Goal: Information Seeking & Learning: Learn about a topic

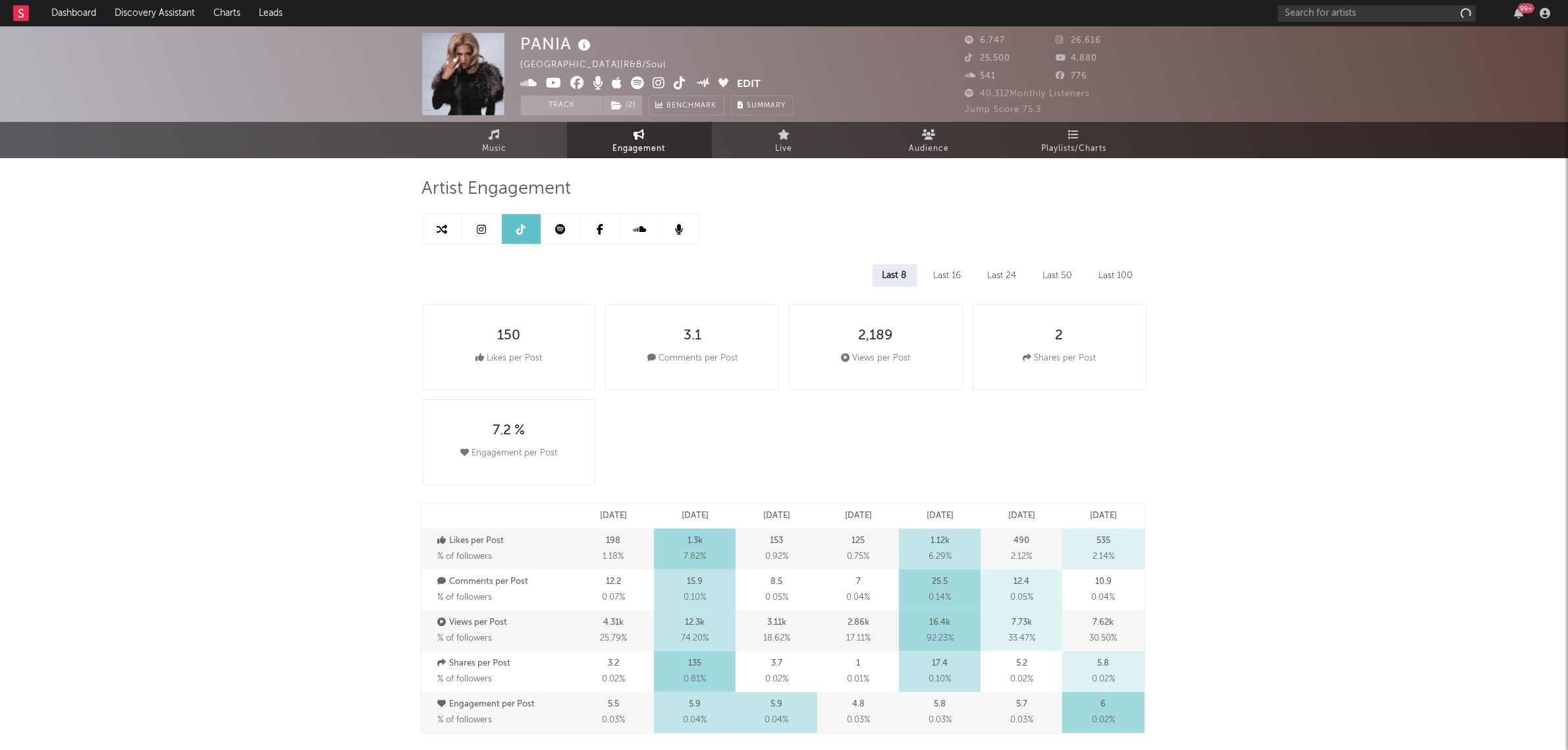
select select "6m"
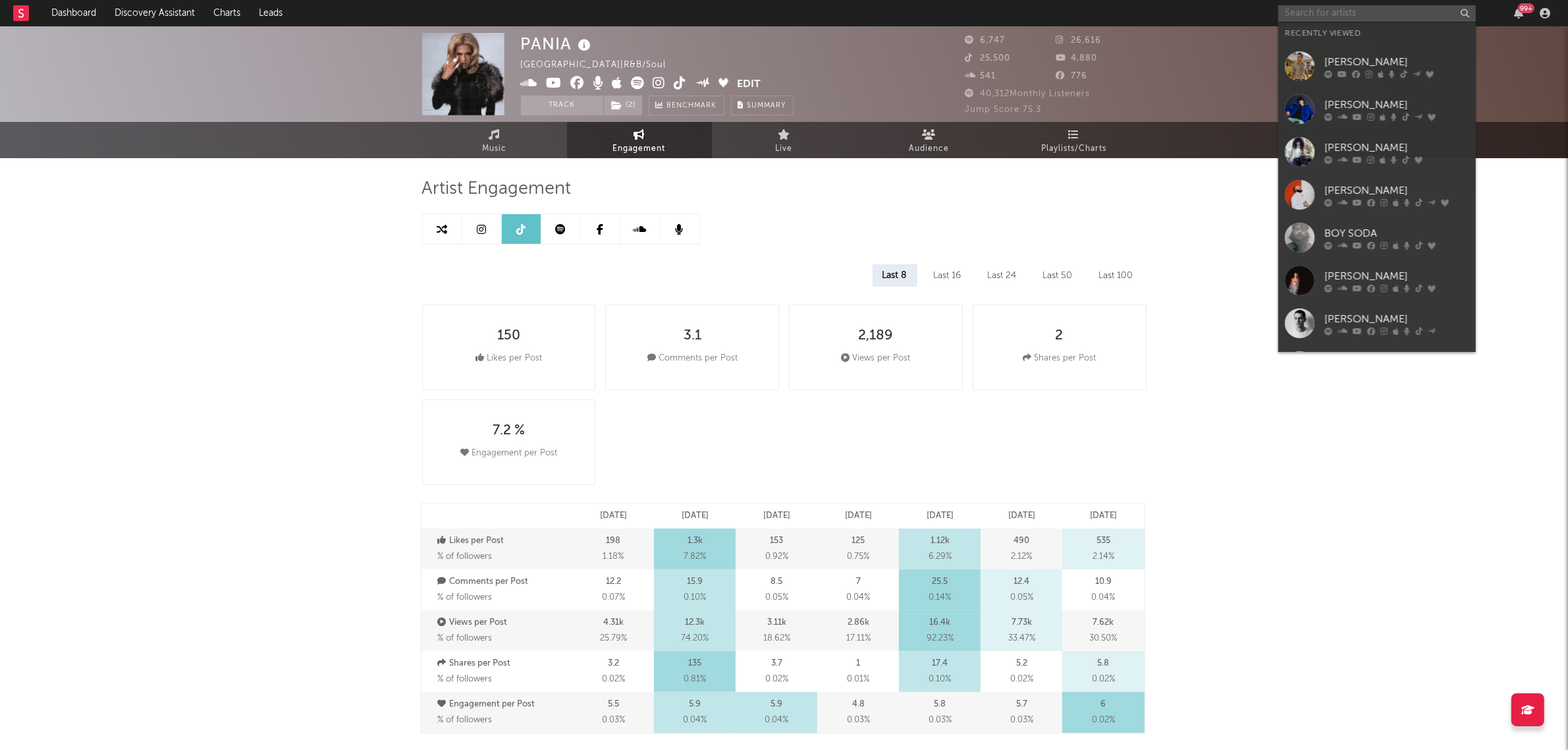
click at [1325, 14] on input "text" at bounding box center [1376, 13] width 197 height 17
click at [1342, 187] on div "[PERSON_NAME]" at bounding box center [1397, 190] width 145 height 16
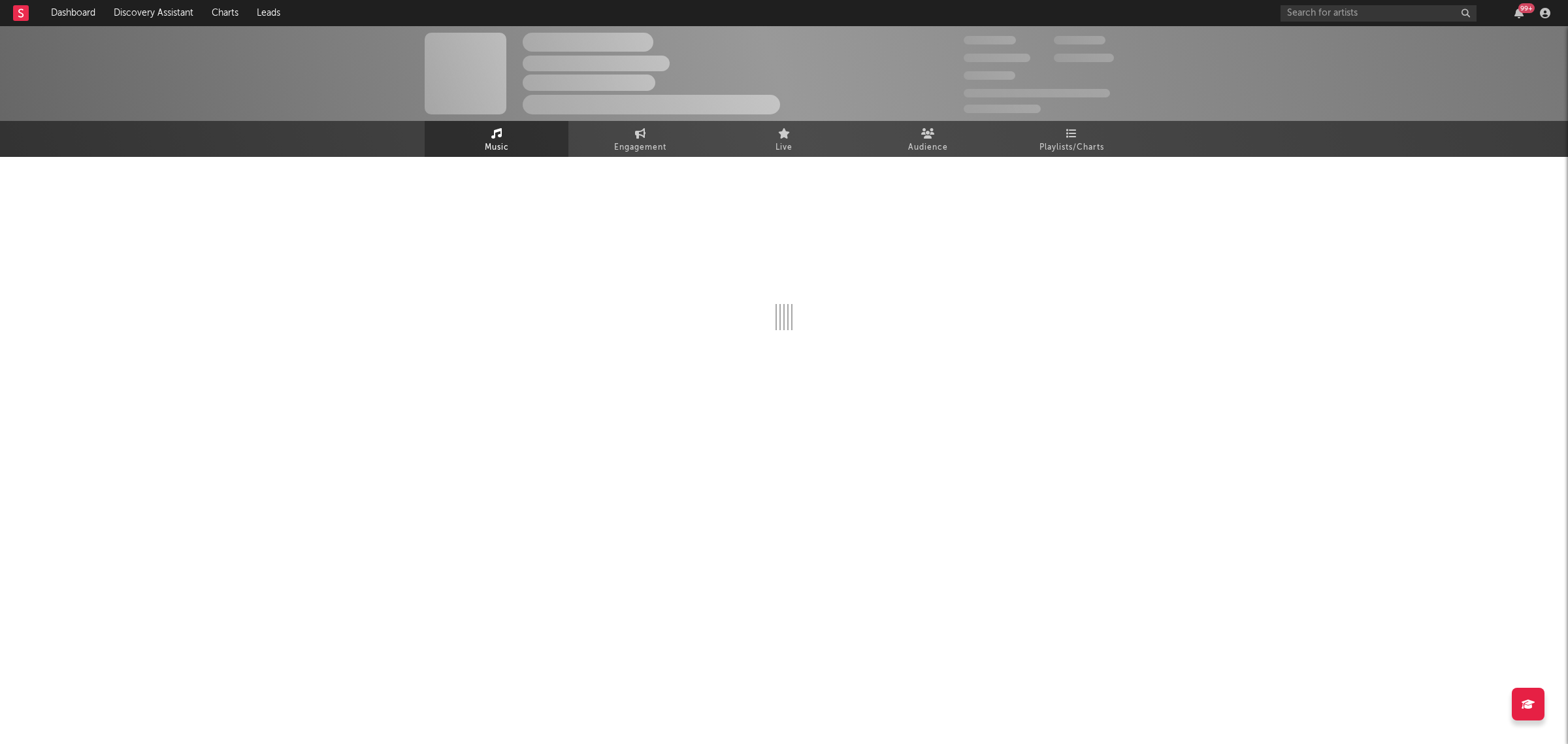
select select "6m"
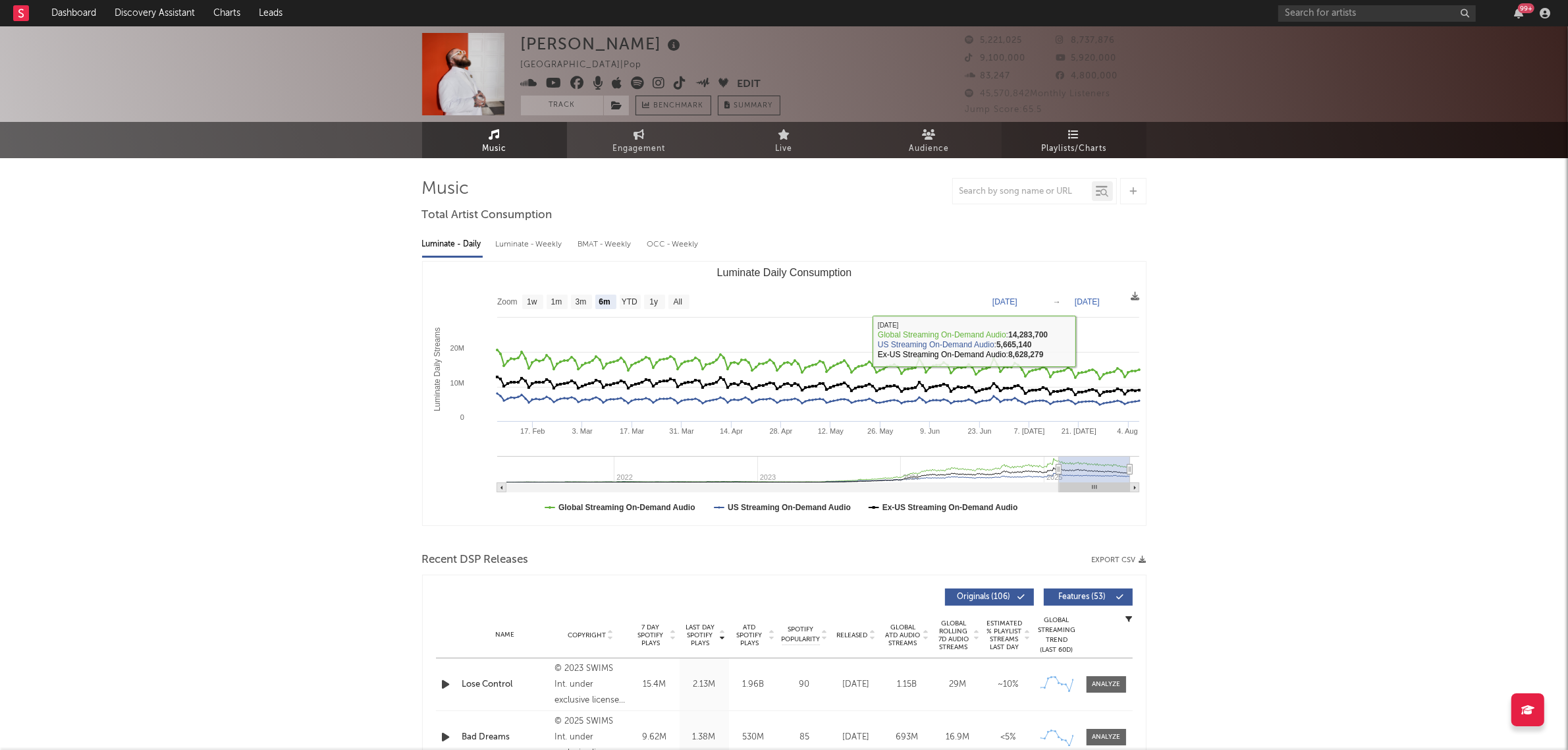
click at [1088, 142] on span "Playlists/Charts" at bounding box center [1074, 149] width 65 height 16
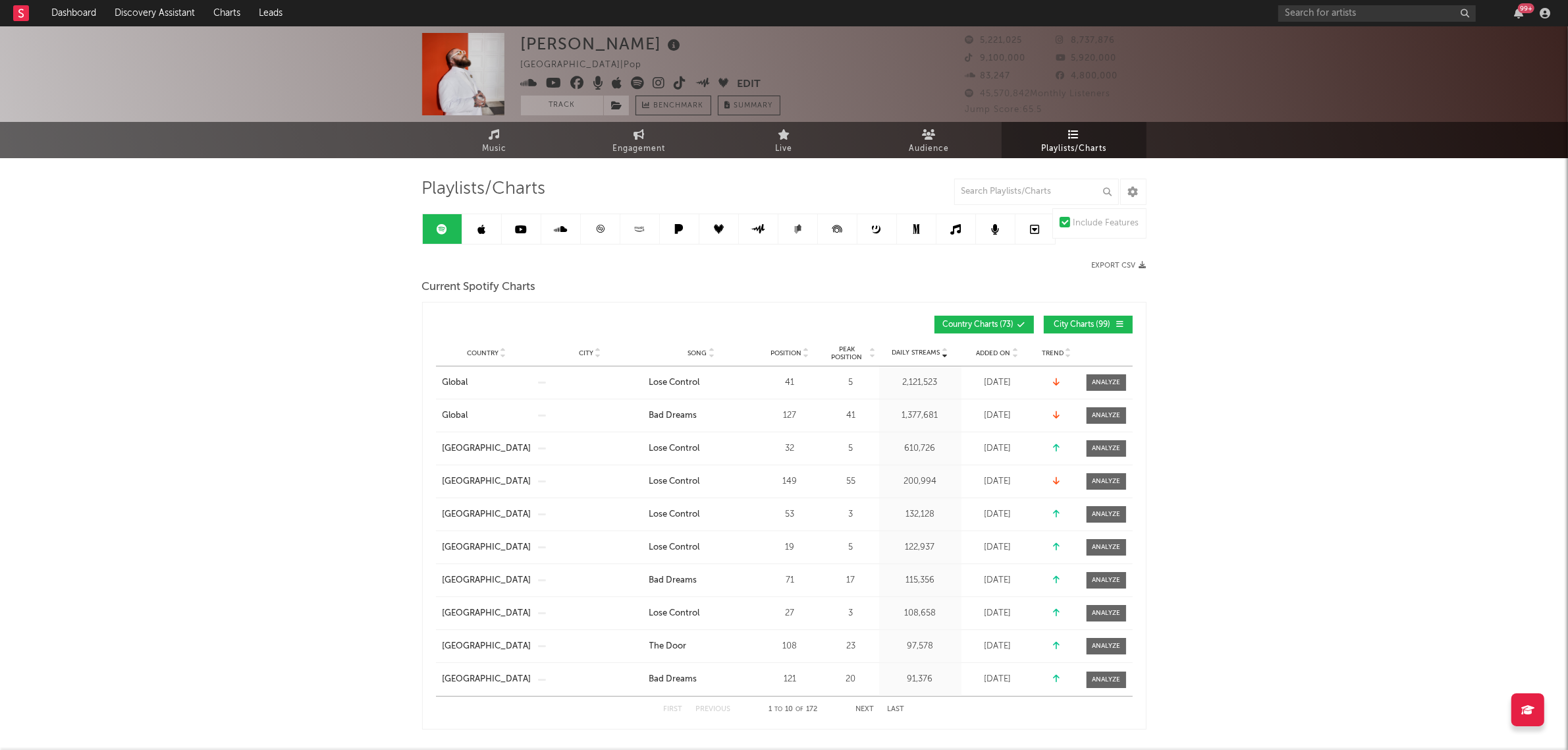
click at [1122, 324] on icon at bounding box center [1120, 324] width 8 height 8
click at [797, 351] on span "Position" at bounding box center [786, 353] width 31 height 8
click at [1078, 197] on input "text" at bounding box center [1036, 192] width 164 height 27
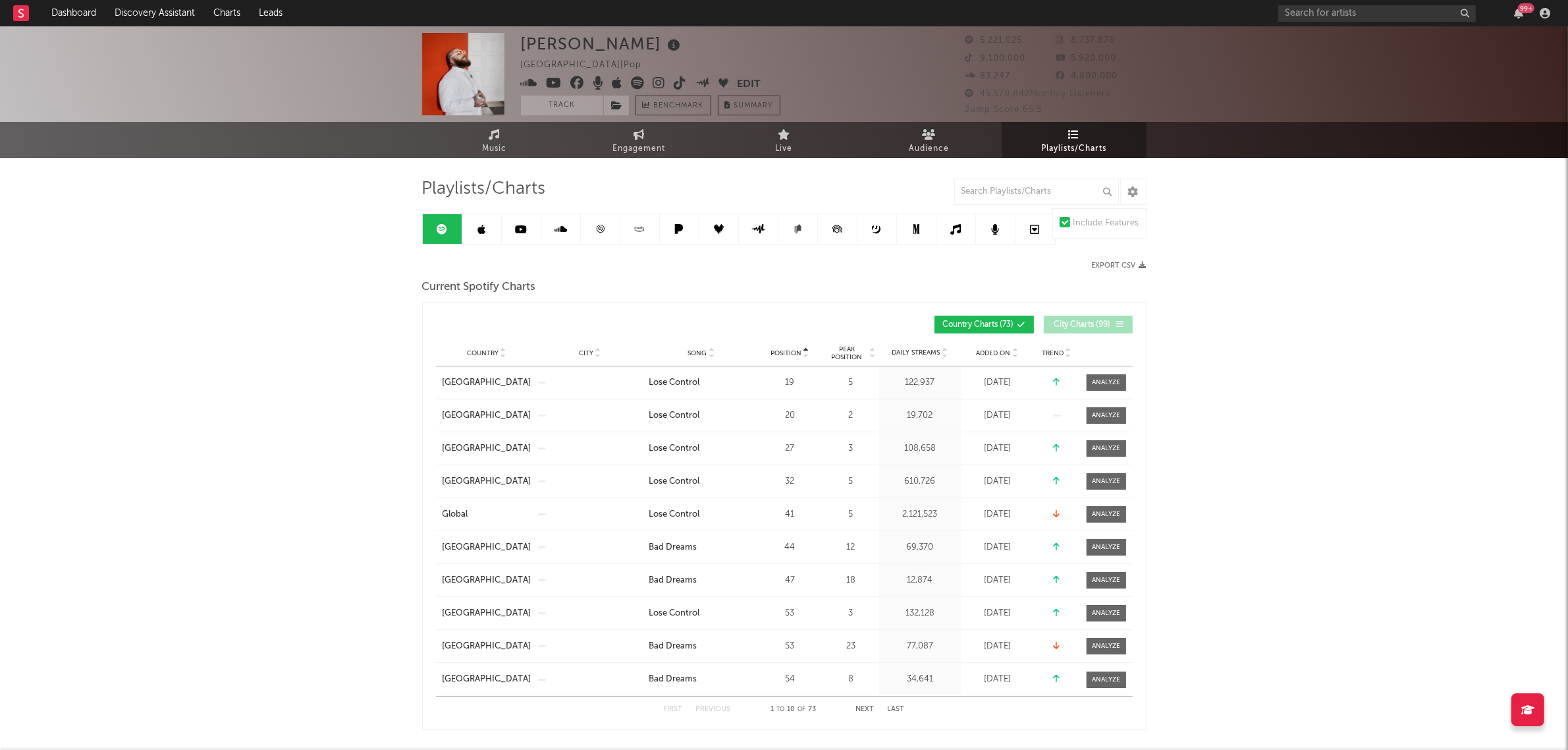
click at [507, 357] on div "Country City Song Position Peak Position Estimated Daily Streams Playlist Follo…" at bounding box center [784, 353] width 696 height 27
click at [497, 355] on span "Country" at bounding box center [483, 353] width 32 height 8
click at [973, 189] on input "text" at bounding box center [1036, 192] width 164 height 27
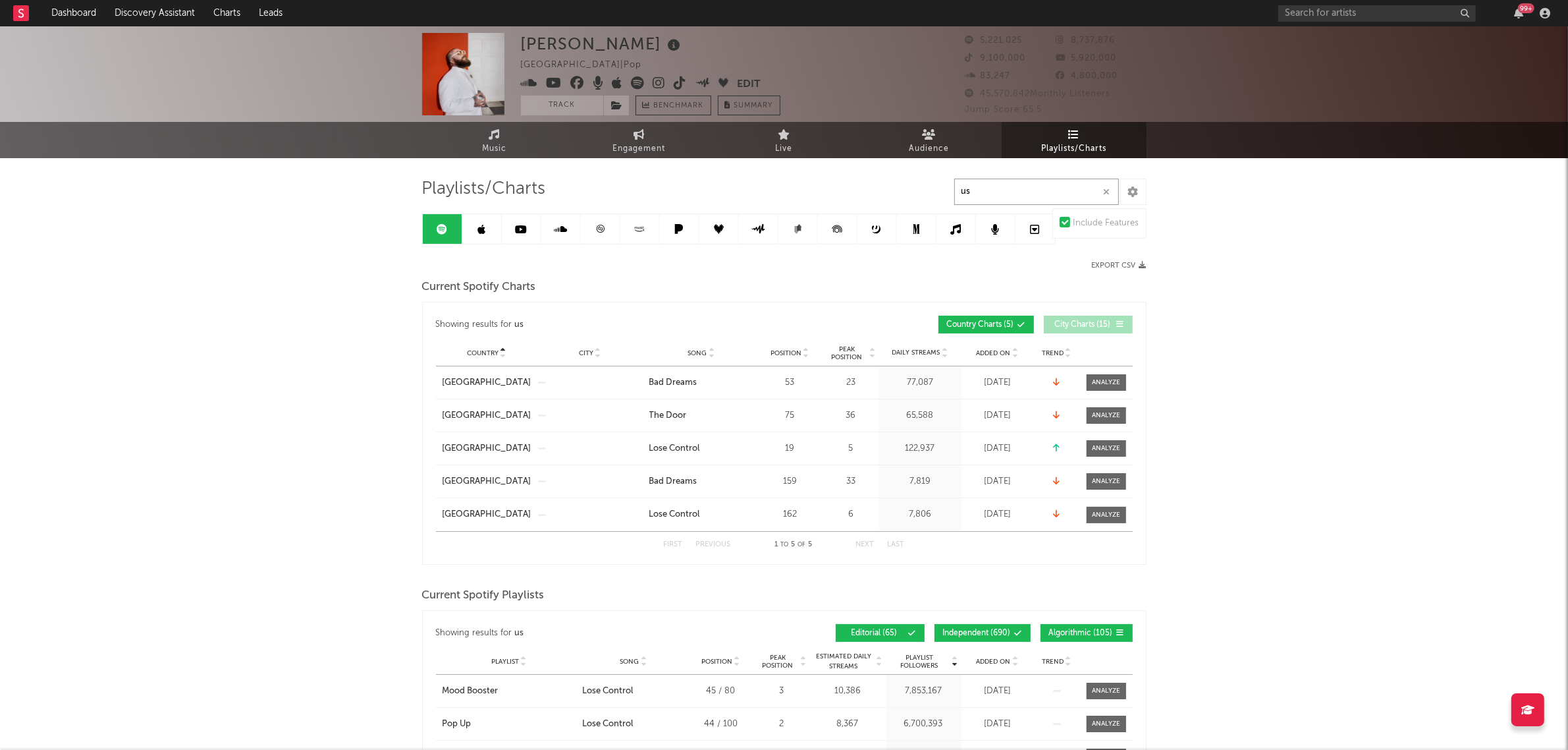
type input "u"
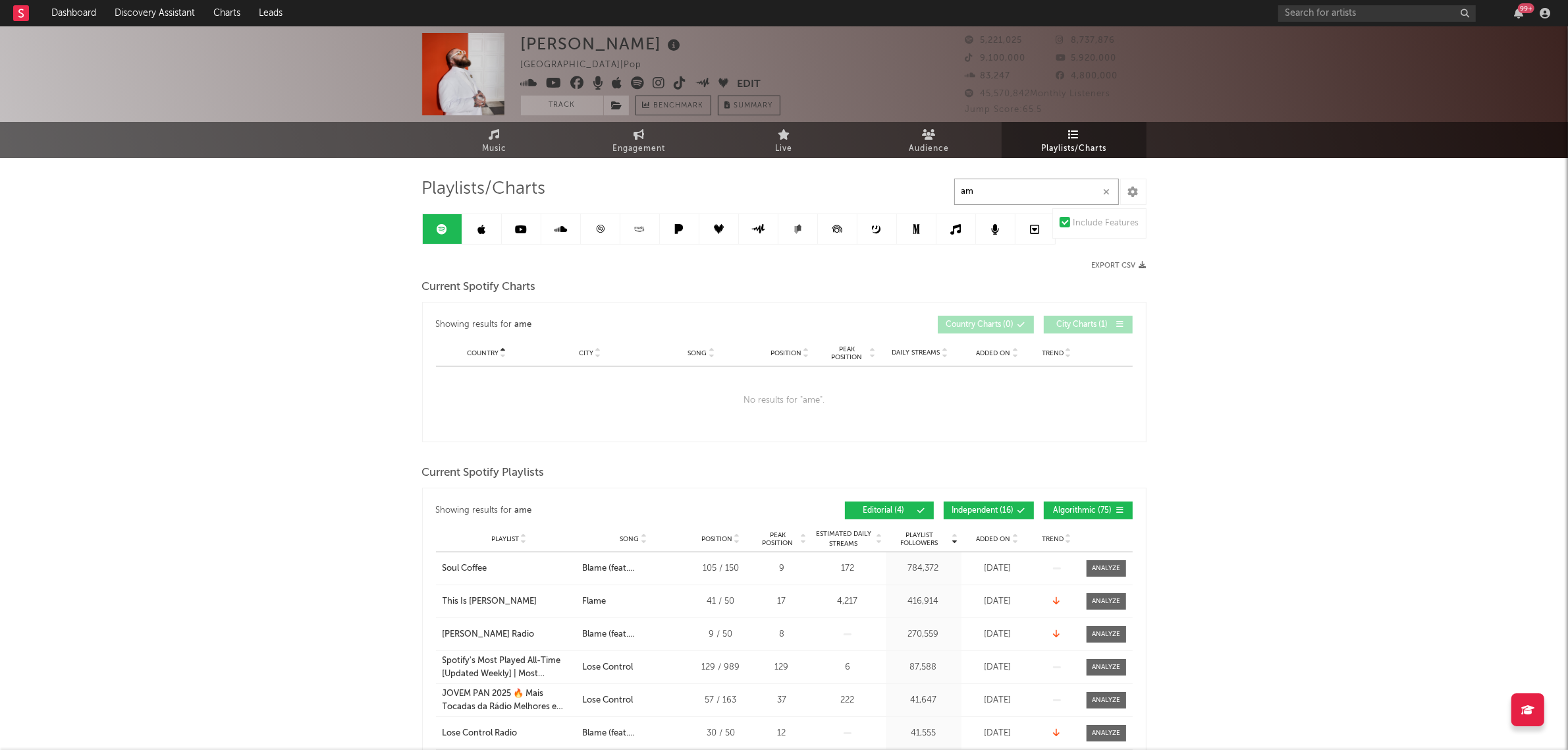
type input "a"
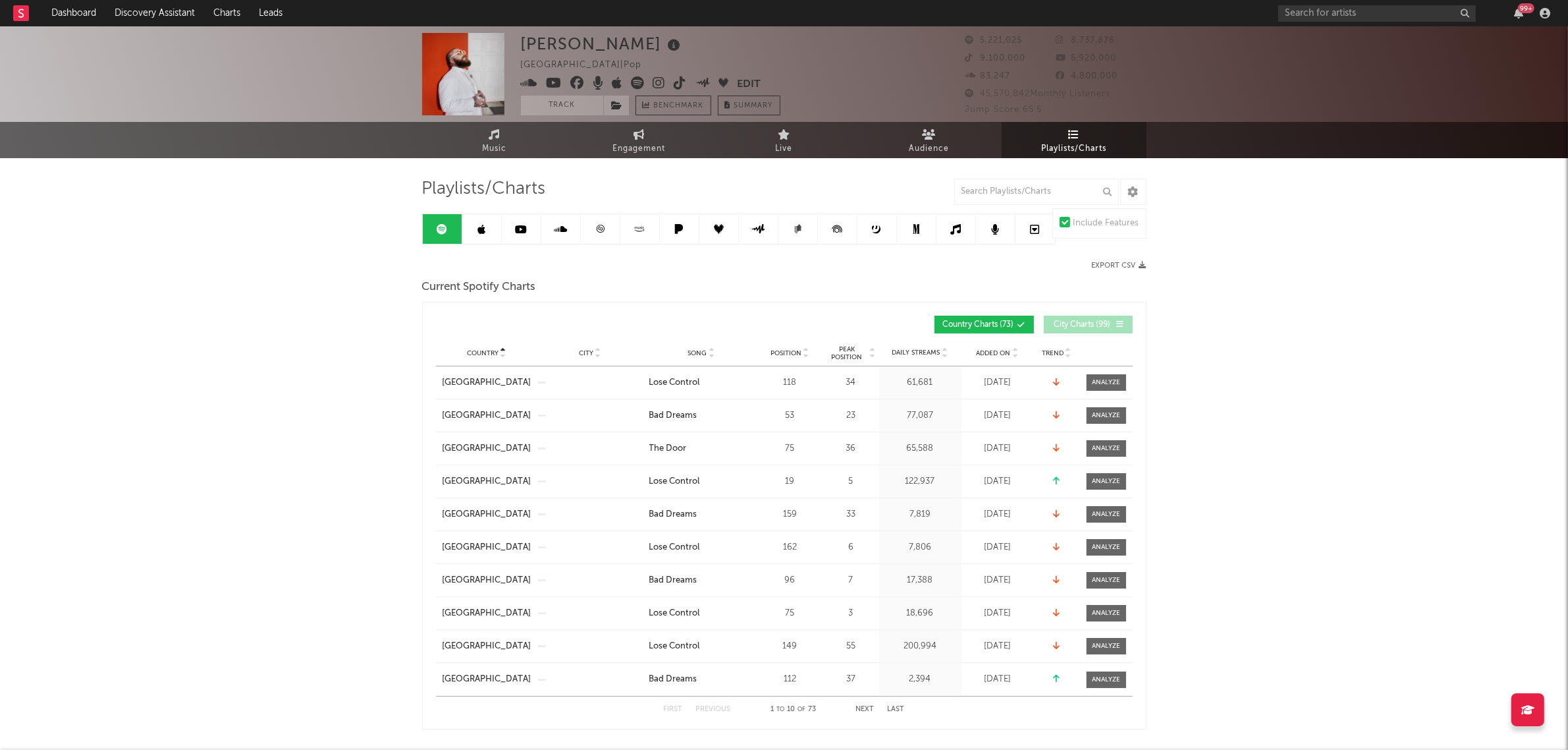
click at [864, 706] on button "Next" at bounding box center [864, 709] width 19 height 7
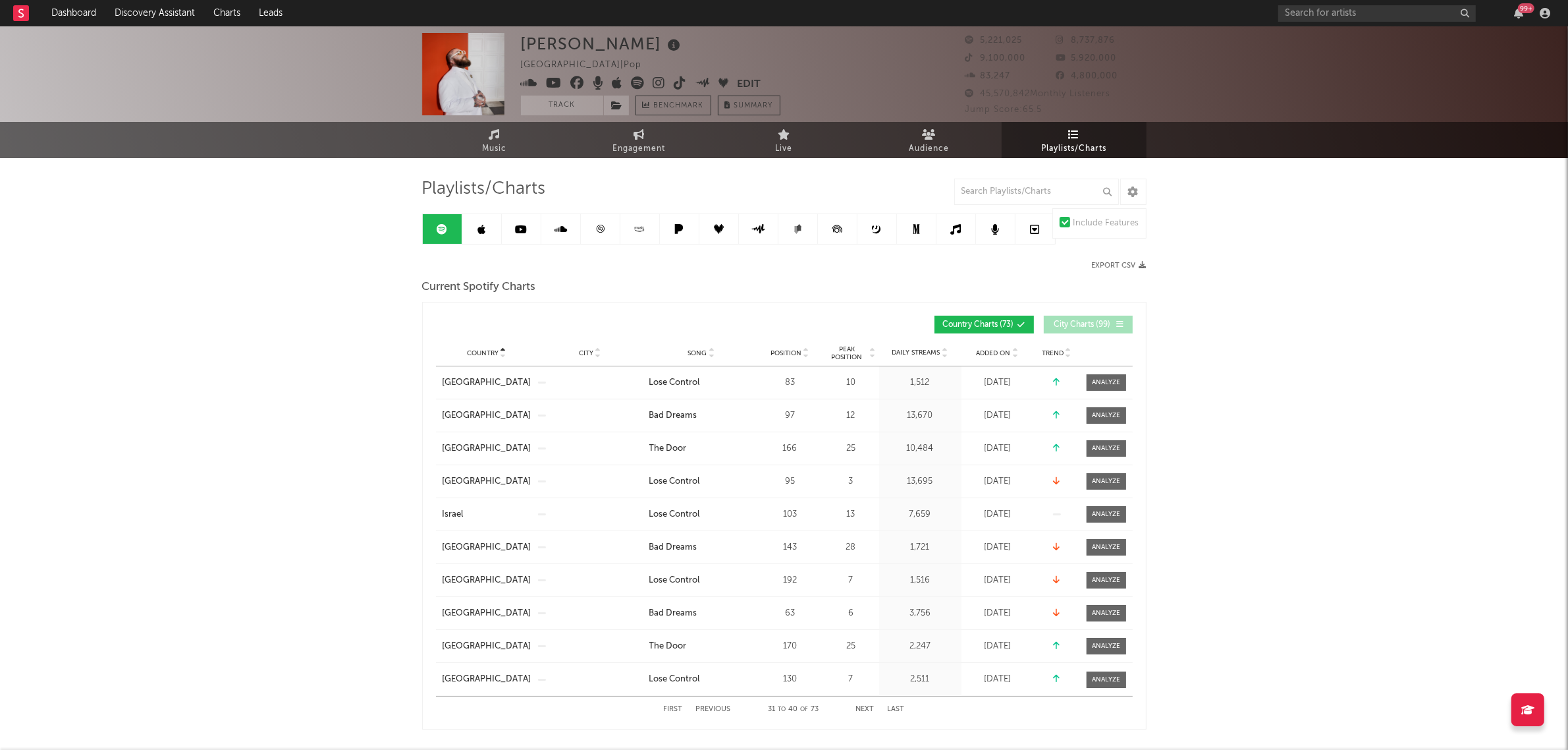
click at [864, 706] on button "Next" at bounding box center [864, 709] width 19 height 7
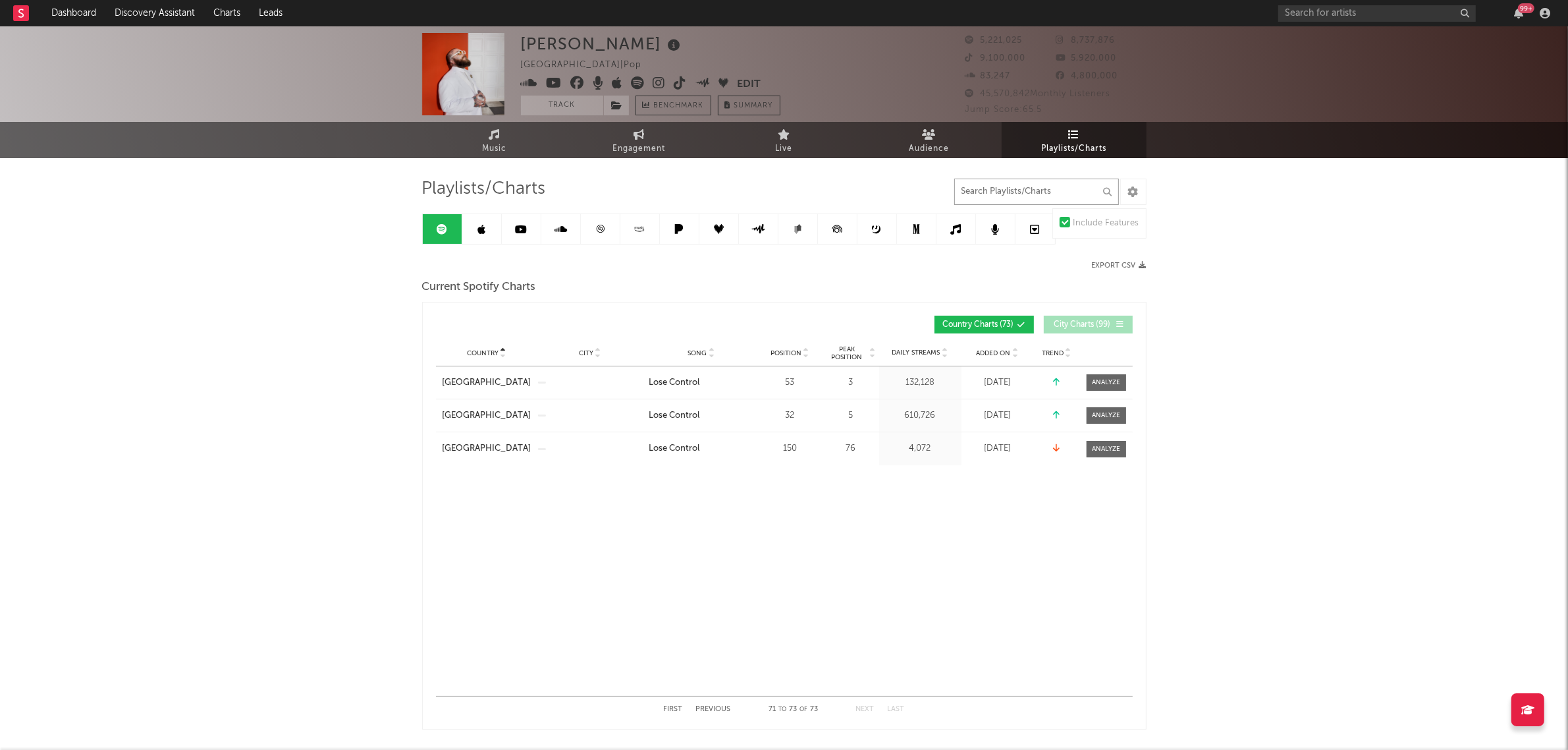
click at [1052, 197] on input "text" at bounding box center [1036, 192] width 164 height 27
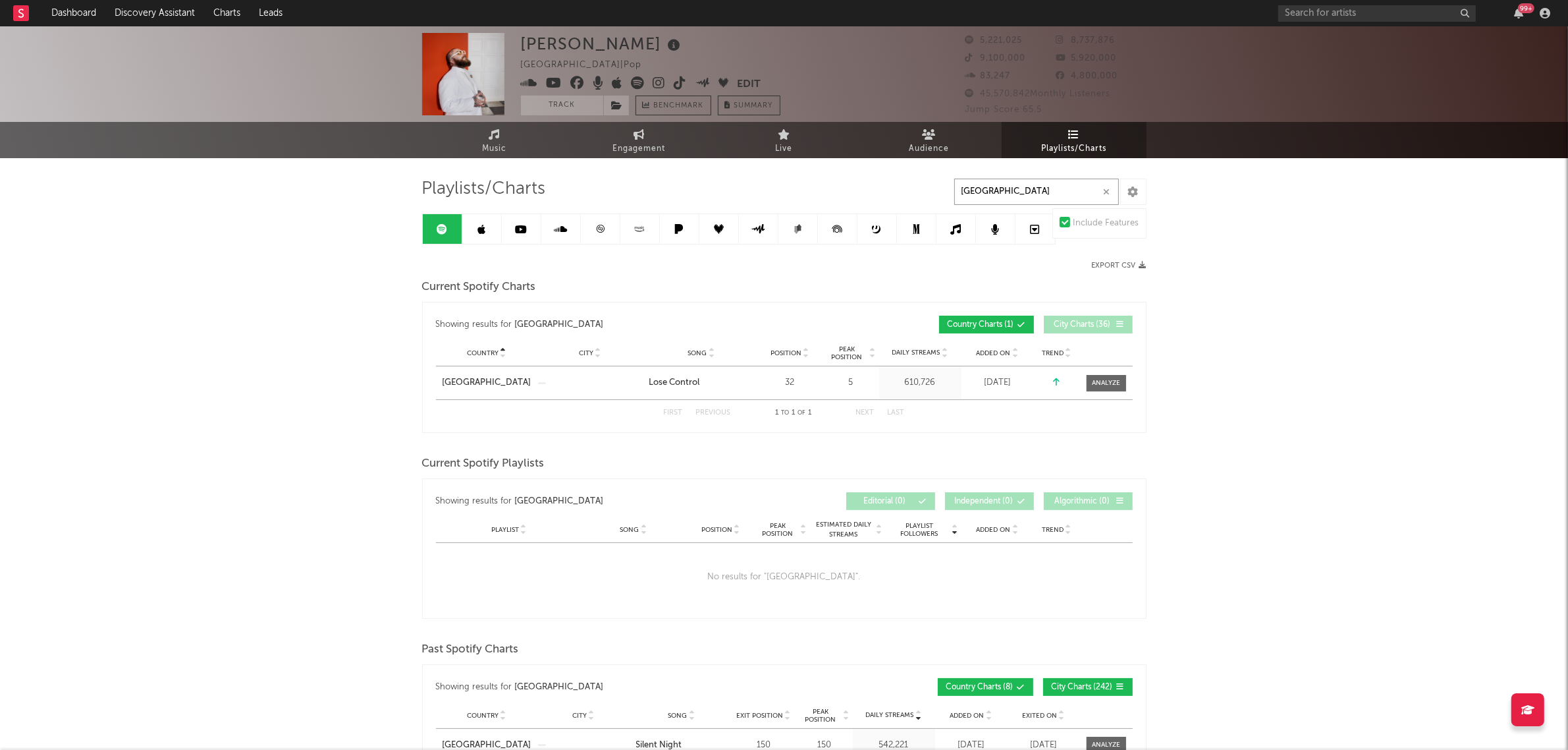
click at [1026, 190] on input "[GEOGRAPHIC_DATA]" at bounding box center [1036, 192] width 164 height 27
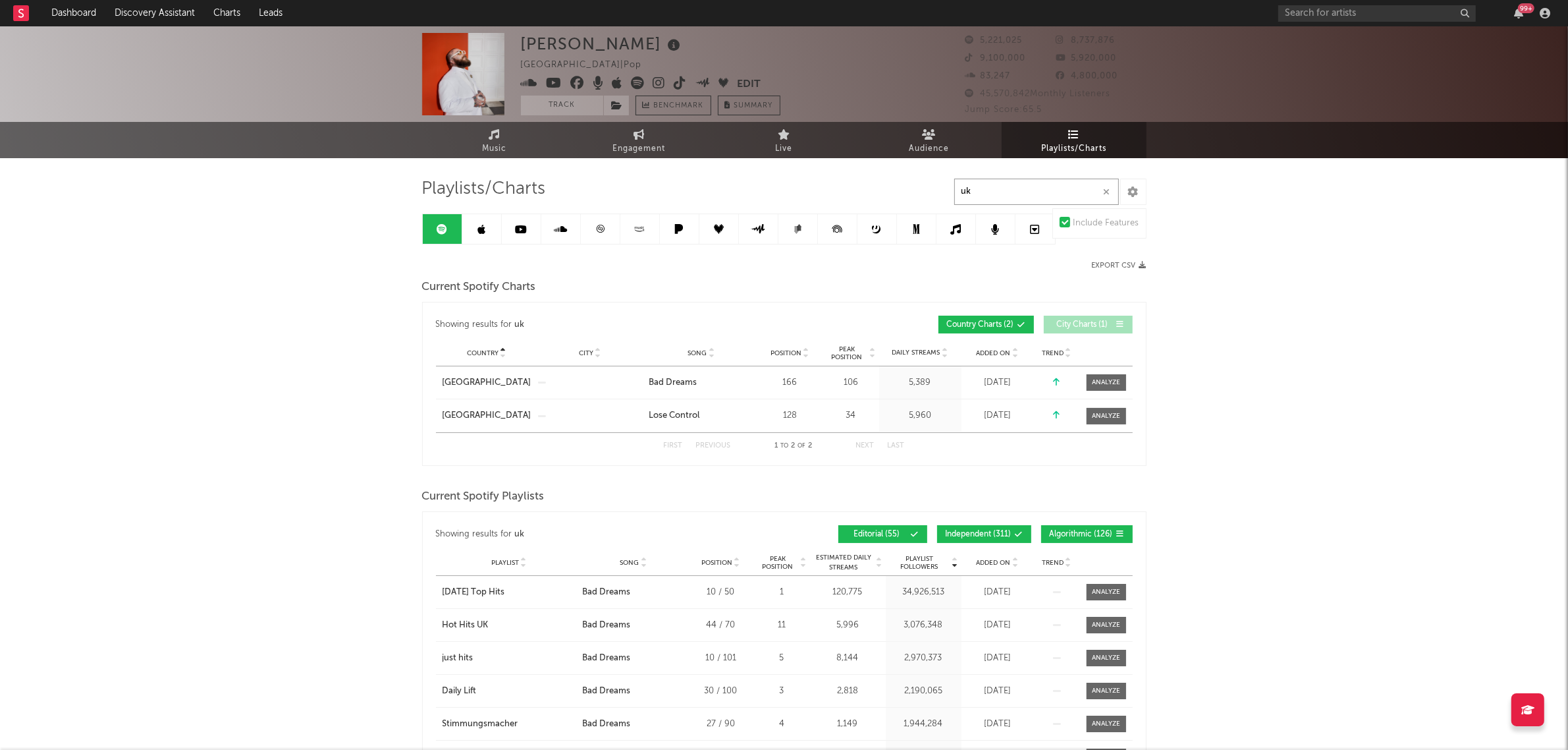
type input "u"
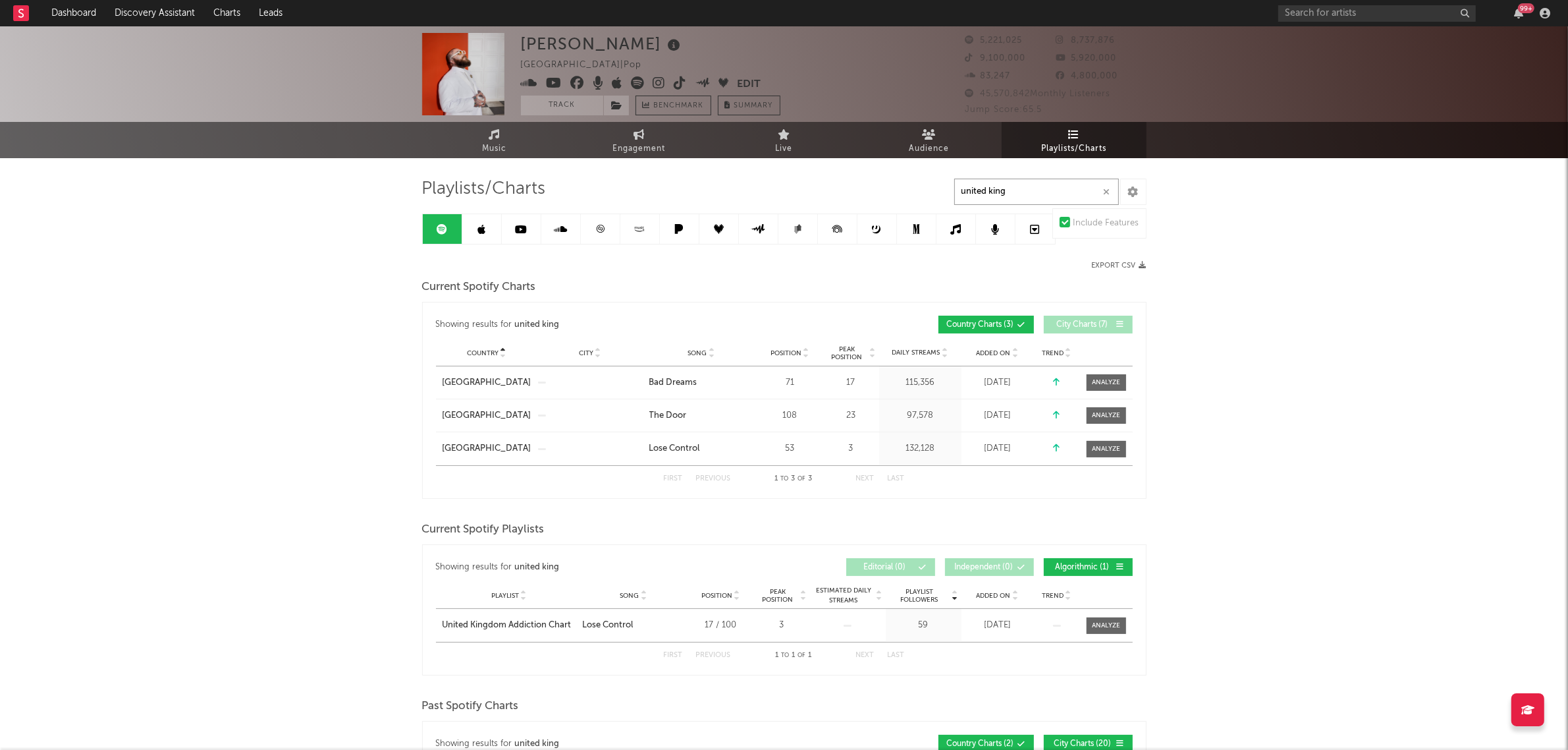
type input "united king"
click at [1106, 193] on icon "button" at bounding box center [1106, 192] width 6 height 9
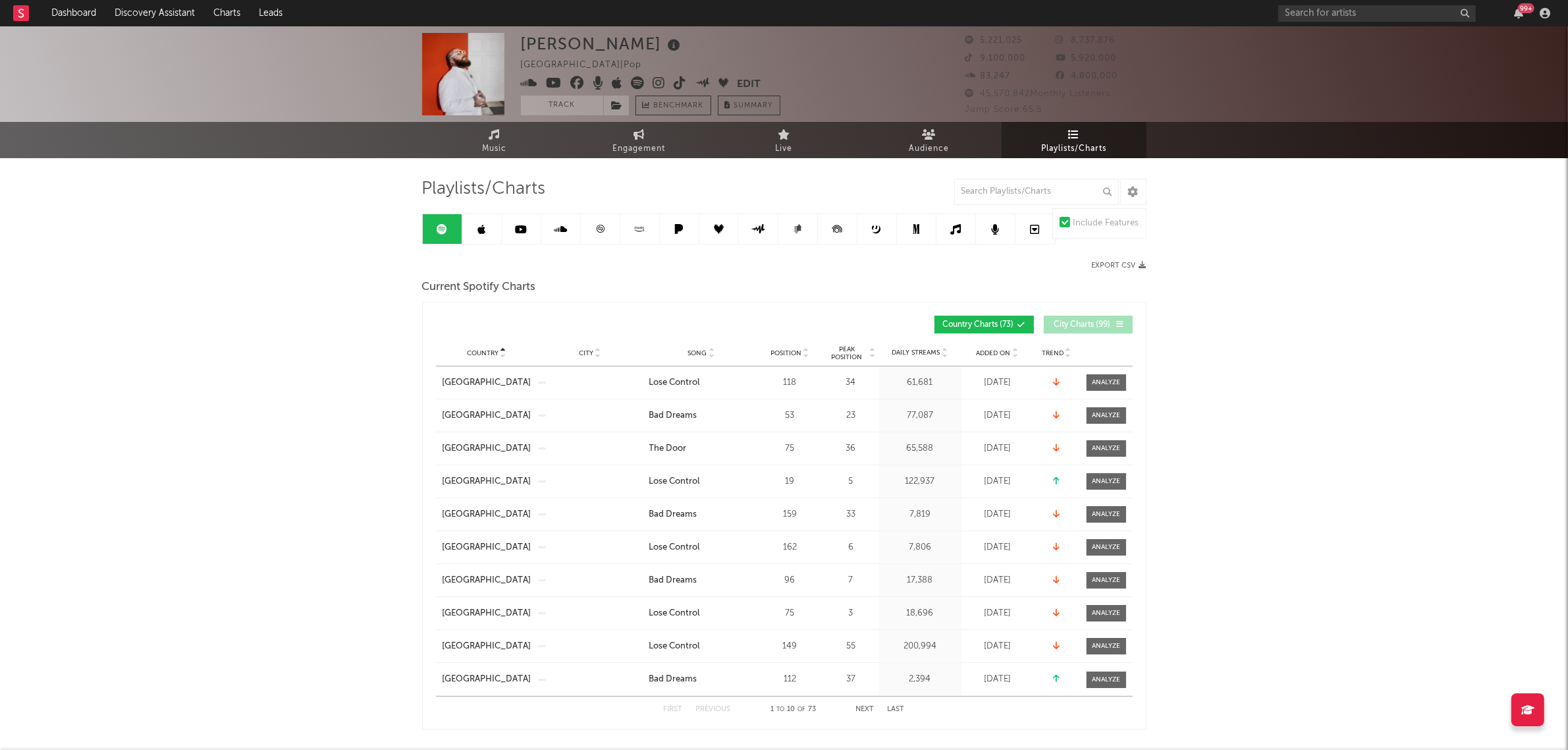
click at [802, 354] on div at bounding box center [805, 352] width 8 height 10
